Goal: Check status: Check status

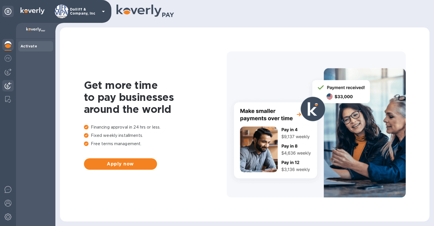
click at [7, 84] on img at bounding box center [8, 85] width 7 height 7
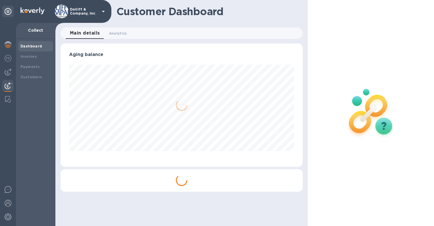
scroll to position [123, 242]
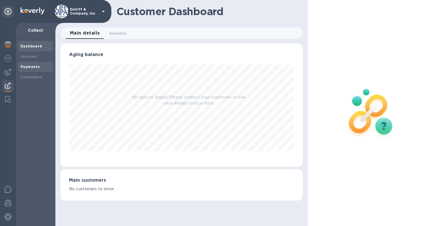
click at [35, 66] on b "Payments" at bounding box center [30, 67] width 19 height 4
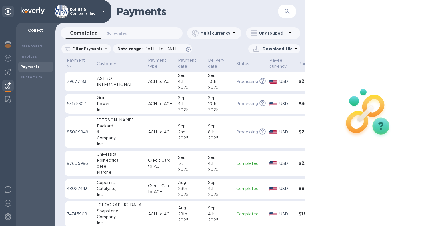
click at [306, 15] on div at bounding box center [367, 113] width 125 height 226
click at [7, 71] on img at bounding box center [8, 72] width 7 height 7
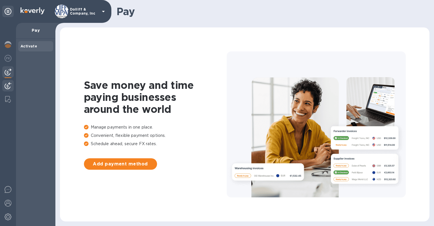
click at [8, 83] on img at bounding box center [8, 85] width 7 height 7
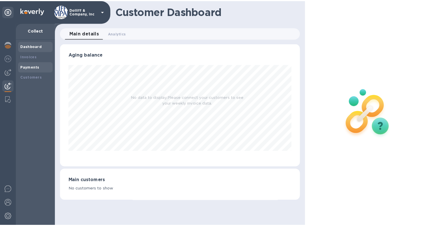
scroll to position [123, 242]
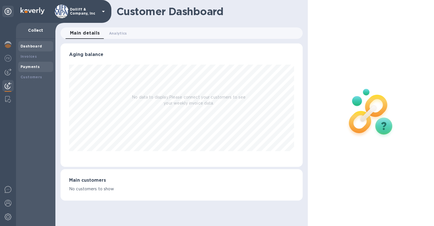
click at [35, 67] on b "Payments" at bounding box center [30, 67] width 19 height 4
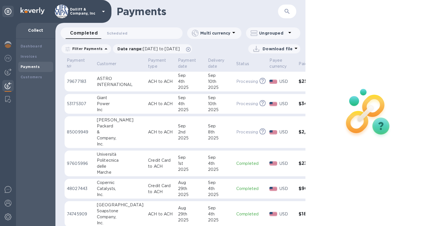
scroll to position [4, 0]
click at [306, 80] on div at bounding box center [367, 113] width 125 height 226
click at [307, 31] on div at bounding box center [367, 113] width 125 height 226
click at [359, 92] on img at bounding box center [367, 112] width 75 height 75
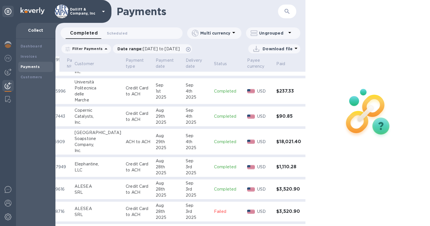
scroll to position [86, 22]
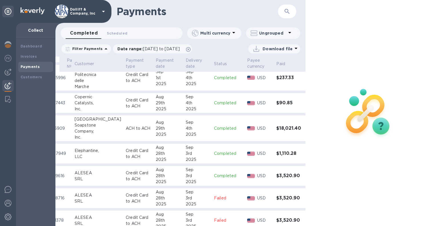
click at [186, 131] on div "2025" at bounding box center [198, 134] width 24 height 6
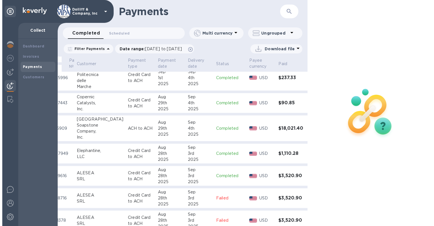
scroll to position [86, 20]
